Goal: Book appointment/travel/reservation

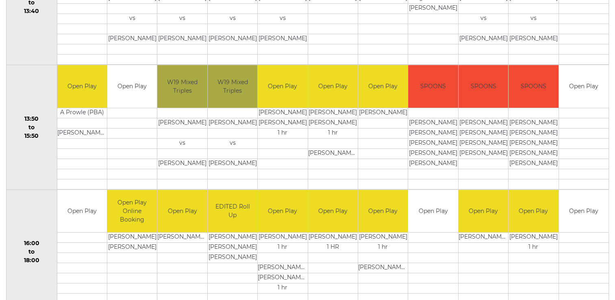
scroll to position [498, 0]
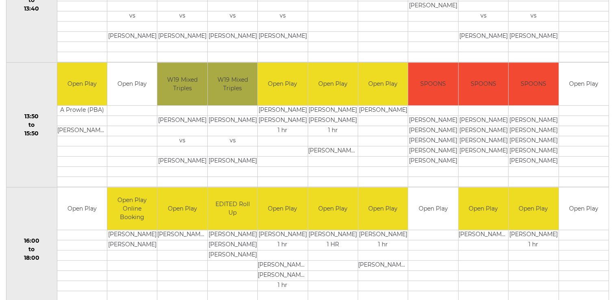
drag, startPoint x: 614, startPoint y: 166, endPoint x: 618, endPoint y: 199, distance: 32.8
click at [614, 199] on html "Login reception@dolphinibc.com 01202 675551 Diary" at bounding box center [307, 42] width 615 height 1080
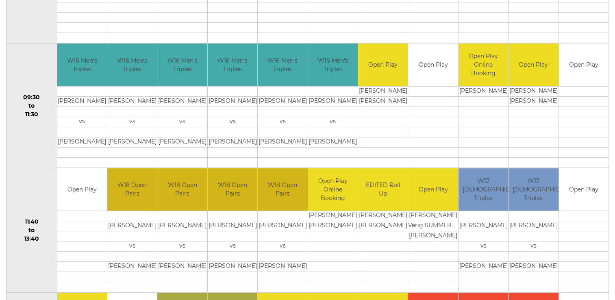
scroll to position [0, 0]
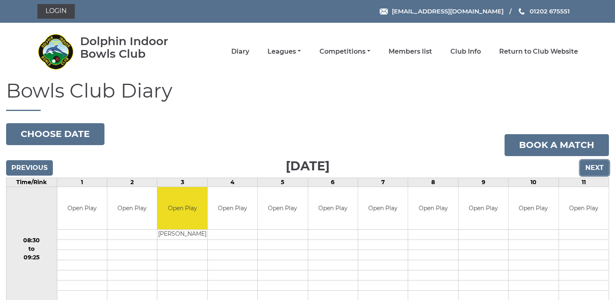
click at [598, 165] on input "Next" at bounding box center [594, 167] width 29 height 15
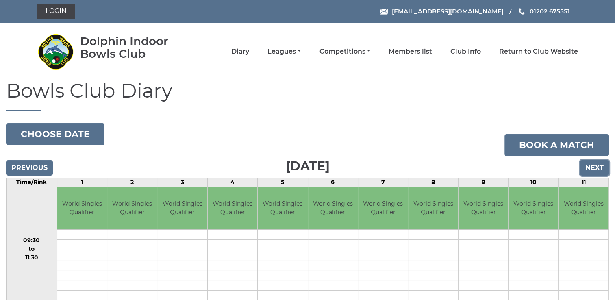
click at [598, 165] on input "Next" at bounding box center [594, 167] width 29 height 15
